Goal: Information Seeking & Learning: Learn about a topic

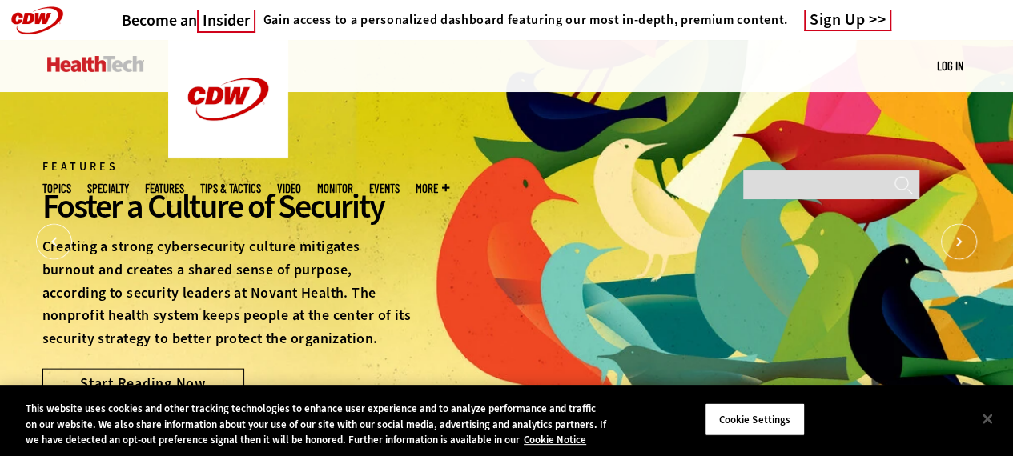
click at [76, 67] on img at bounding box center [95, 64] width 97 height 16
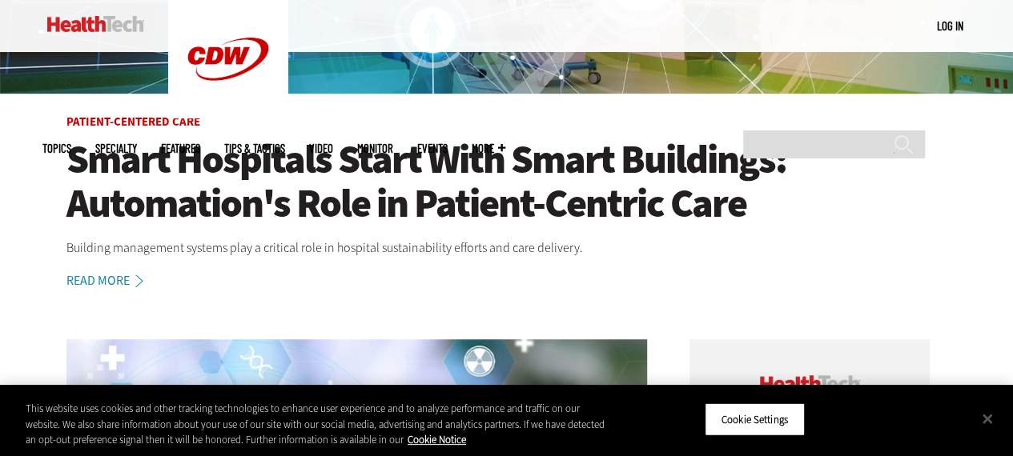
scroll to position [400, 0]
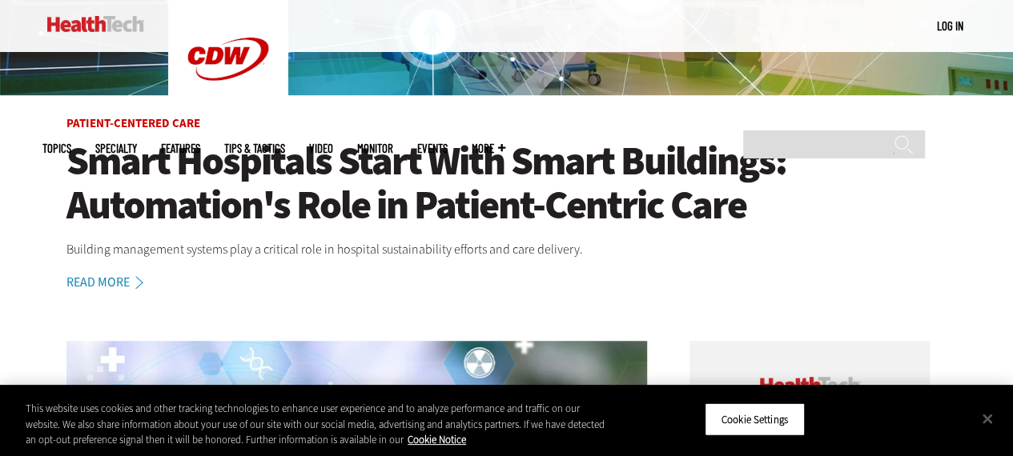
click at [219, 193] on h1 "Smart Hospitals Start With Smart Buildings: Automation's Role in Patient-Centri…" at bounding box center [506, 183] width 881 height 88
